Goal: Transaction & Acquisition: Purchase product/service

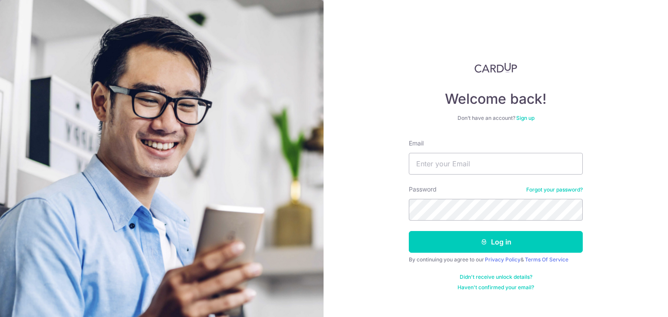
type input "HABAGLOBE@GMAIL.COM"
click at [409, 231] on button "Log in" at bounding box center [496, 242] width 174 height 22
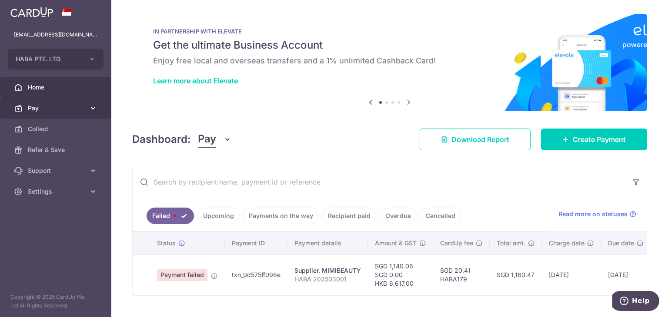
click at [81, 110] on span "Pay" at bounding box center [56, 108] width 57 height 9
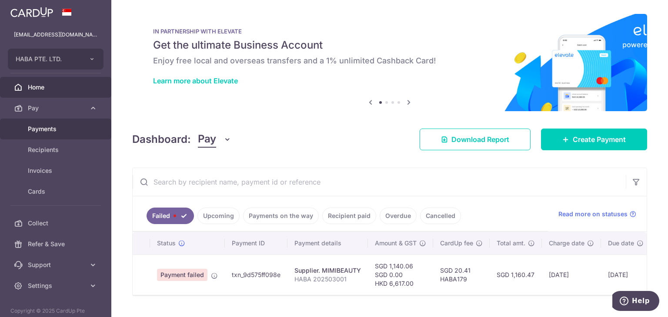
click at [59, 128] on span "Payments" at bounding box center [56, 129] width 57 height 9
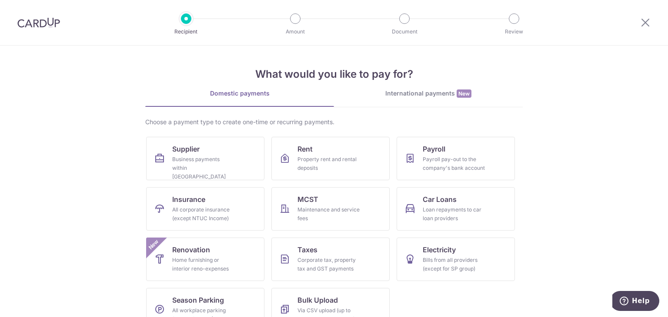
click at [433, 104] on link "International payments New" at bounding box center [428, 98] width 189 height 18
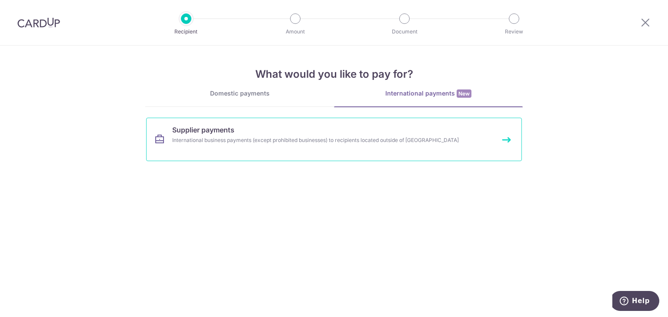
click at [317, 133] on link "Supplier payments International business payments (except prohibited businesses…" at bounding box center [334, 139] width 376 height 43
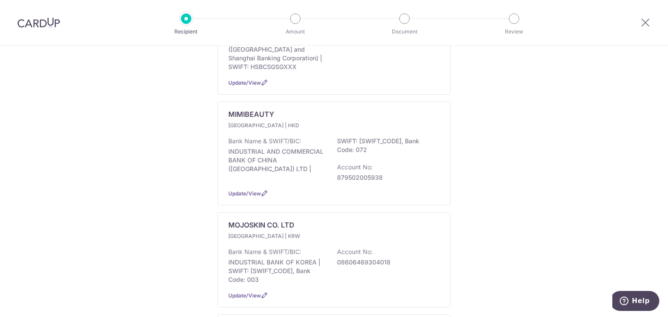
scroll to position [608, 0]
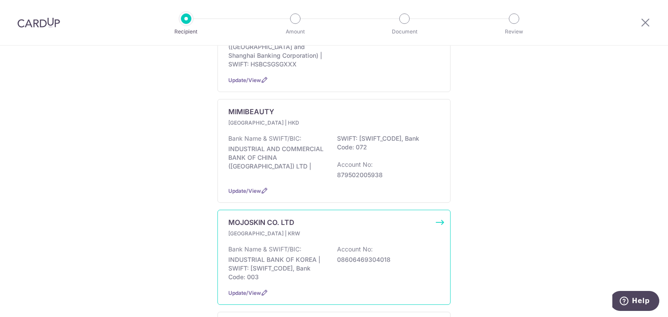
click at [438, 210] on div "MOJOSKIN CO. LTD South Korea | KRW Bank Name & SWIFT/BIC: INDUSTRIAL BANK OF KO…" at bounding box center [333, 257] width 233 height 95
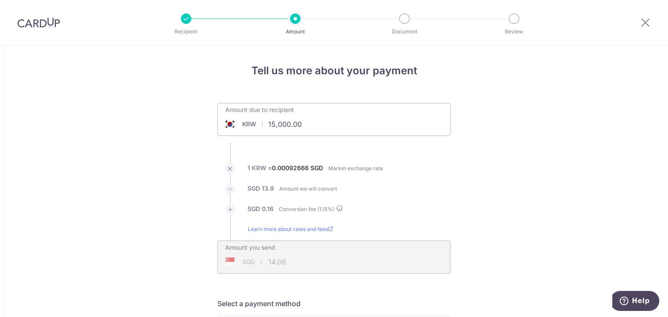
click at [316, 127] on input "15,000.00" at bounding box center [285, 124] width 134 height 20
type input "3,545,500.00"
type input "3,323.72"
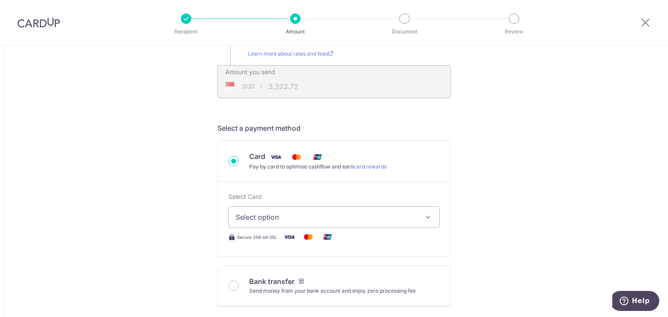
scroll to position [177, 0]
click at [256, 211] on span "Select option" at bounding box center [326, 216] width 181 height 10
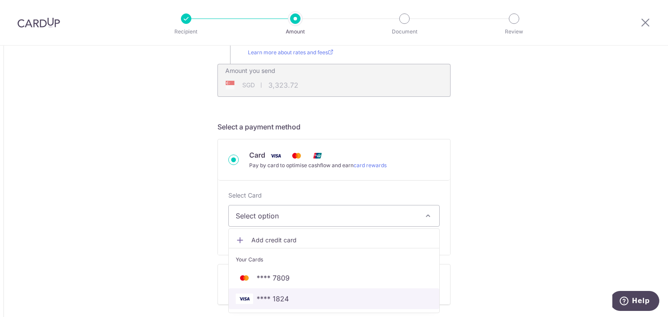
click at [256, 294] on span "**** 1824" at bounding box center [272, 299] width 32 height 10
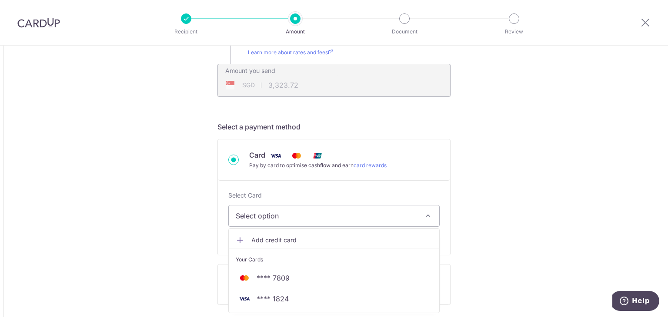
type input "3,545,500.00"
type input "3,323.80"
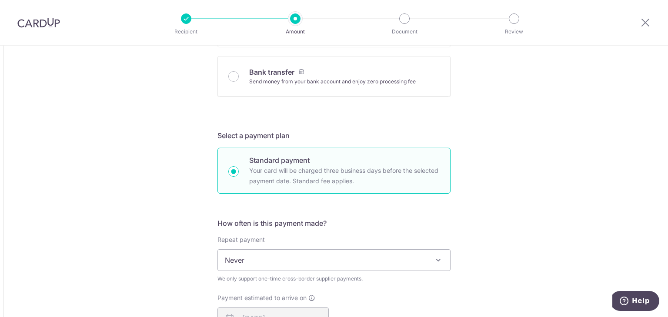
scroll to position [565, 0]
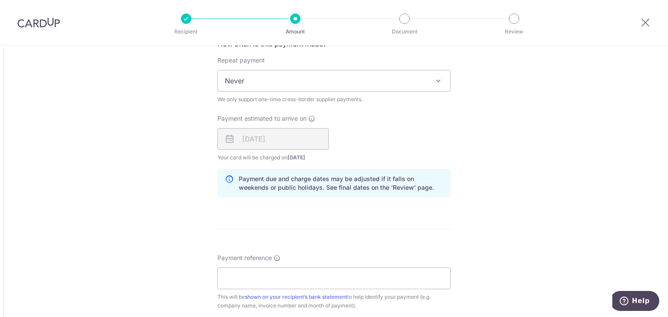
click at [238, 262] on div "Payment reference This will be shown on your recipient’s bank statement to help…" at bounding box center [333, 282] width 233 height 57
click at [230, 277] on input "Payment reference" at bounding box center [333, 279] width 233 height 22
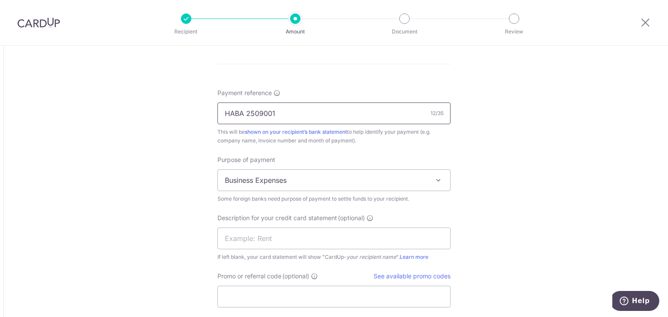
type input "HABA 2509001"
click at [271, 183] on span "Business Expenses" at bounding box center [334, 180] width 232 height 21
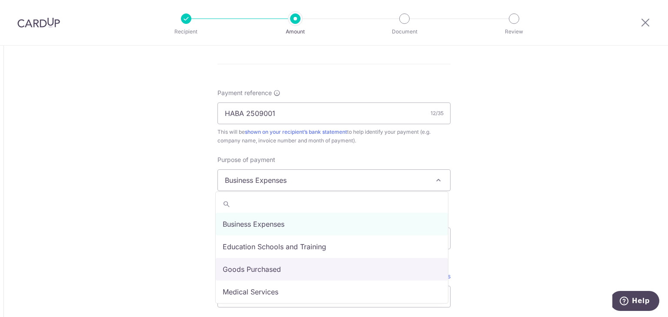
select select "Goods Purchased"
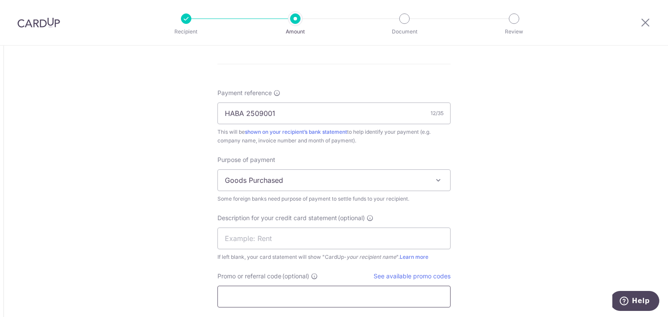
click at [241, 292] on input "Promo or referral code (optional)" at bounding box center [333, 297] width 233 height 22
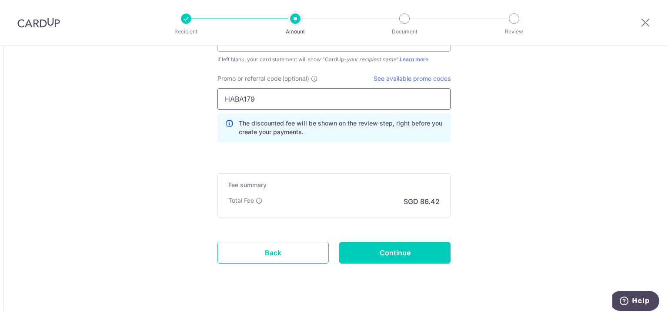
scroll to position [928, 0]
type input "HABA179"
click at [382, 257] on input "Continue" at bounding box center [394, 253] width 111 height 22
type input "Create Schedule"
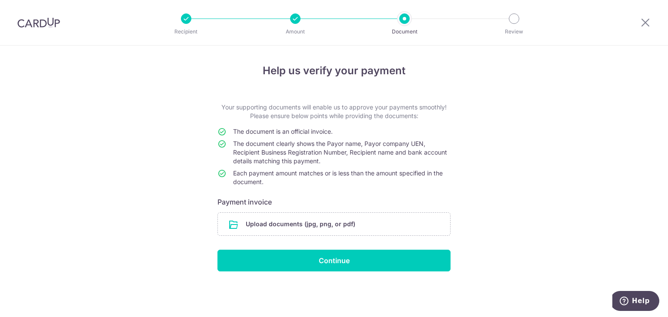
click at [316, 230] on input "file" at bounding box center [334, 224] width 232 height 23
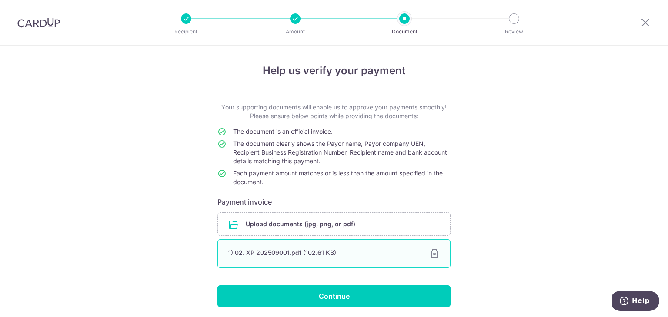
scroll to position [30, 0]
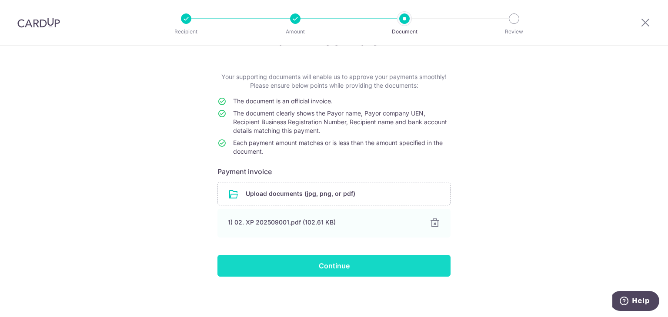
click at [273, 261] on input "Continue" at bounding box center [333, 266] width 233 height 22
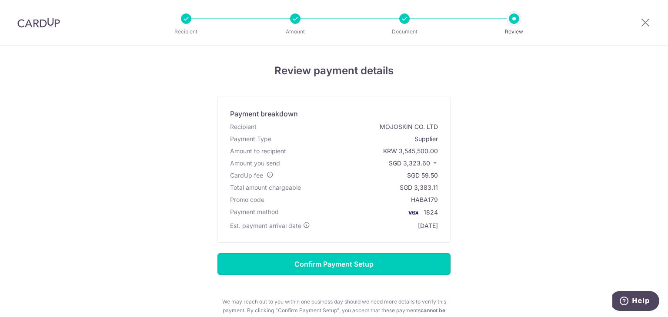
click at [273, 261] on input "Confirm Payment Setup" at bounding box center [333, 264] width 233 height 22
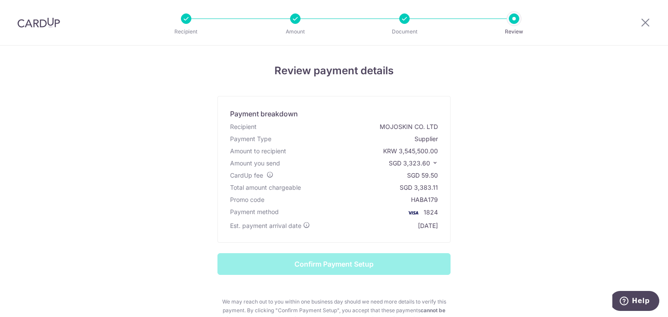
scroll to position [89, 0]
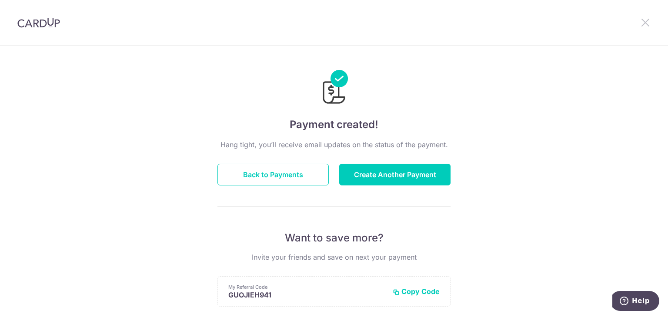
click at [641, 24] on icon at bounding box center [645, 22] width 10 height 11
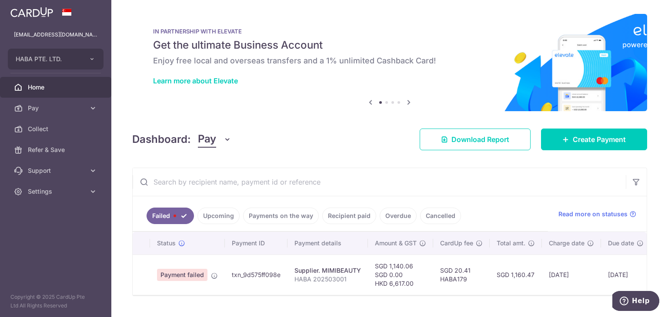
click at [215, 215] on link "Upcoming" at bounding box center [218, 216] width 42 height 17
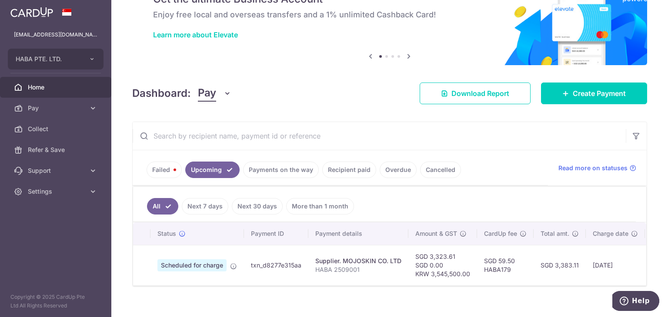
scroll to position [49, 0]
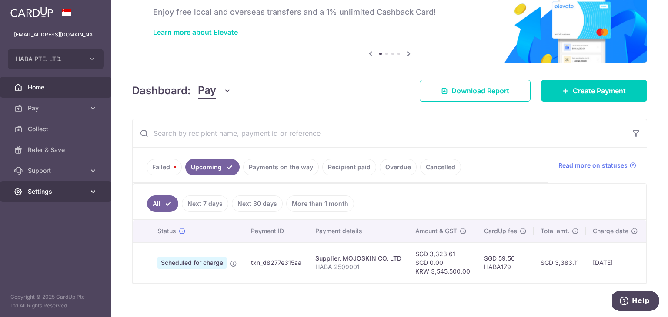
click at [59, 190] on span "Settings" at bounding box center [56, 191] width 57 height 9
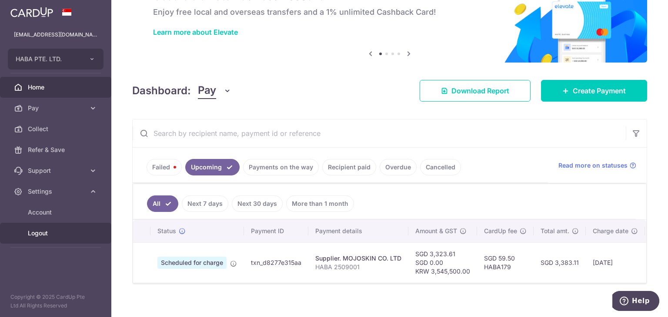
click at [45, 233] on span "Logout" at bounding box center [56, 233] width 57 height 9
